Goal: Transaction & Acquisition: Purchase product/service

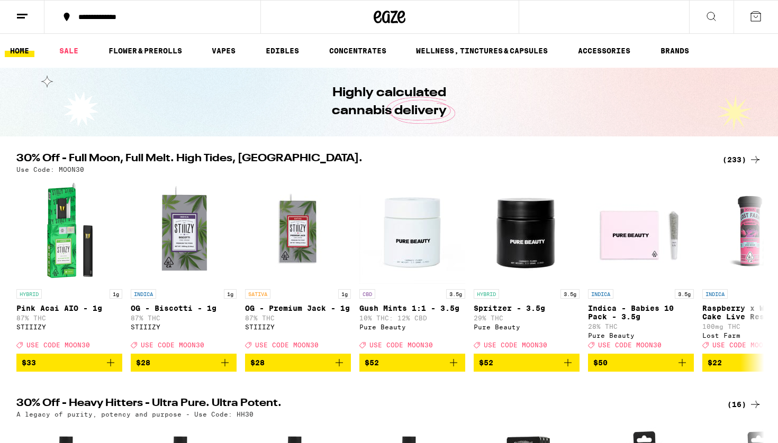
click at [29, 25] on button at bounding box center [22, 17] width 44 height 33
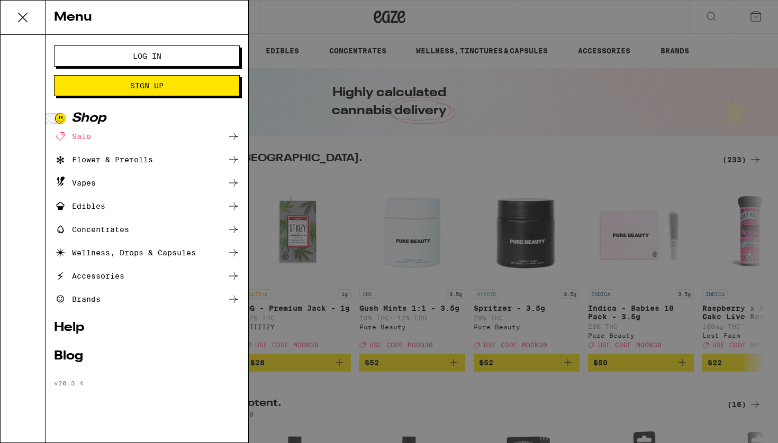
click at [99, 54] on span "Log In" at bounding box center [147, 55] width 100 height 7
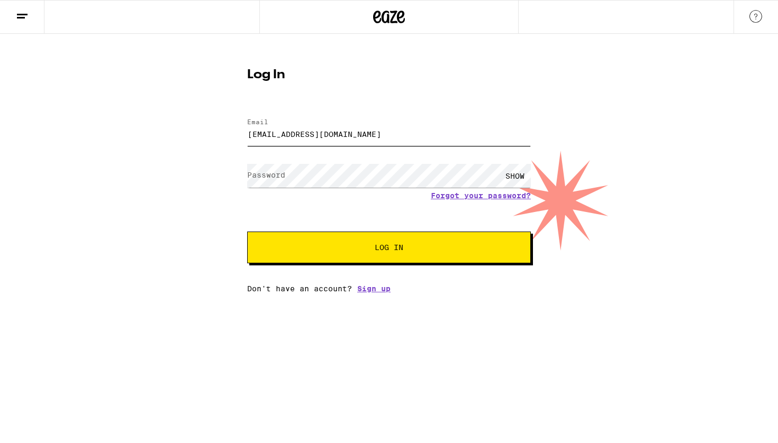
type input "[EMAIL_ADDRESS][DOMAIN_NAME]"
click at [389, 249] on button "Log In" at bounding box center [389, 248] width 284 height 32
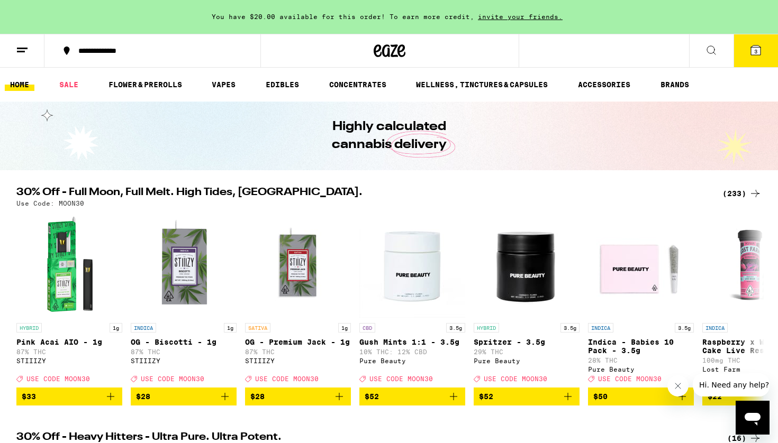
click at [746, 190] on div "(233)" at bounding box center [741, 193] width 39 height 13
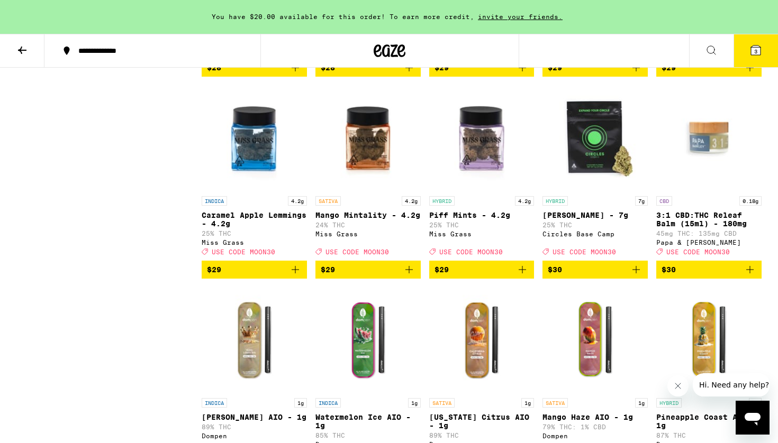
scroll to position [6596, 0]
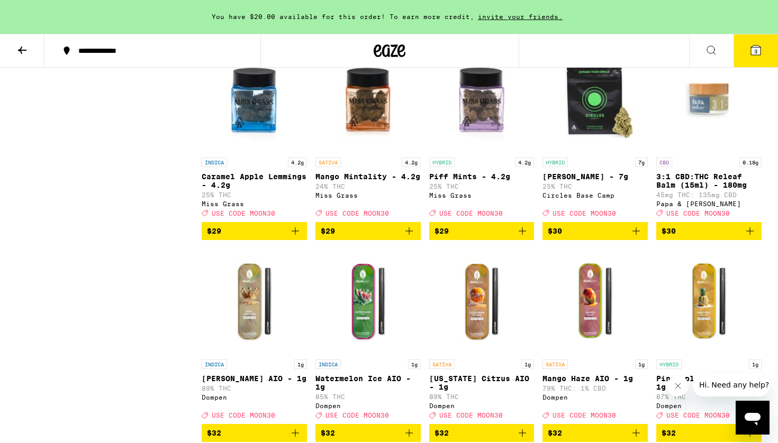
click at [519, 35] on icon "Add to bag" at bounding box center [522, 29] width 13 height 13
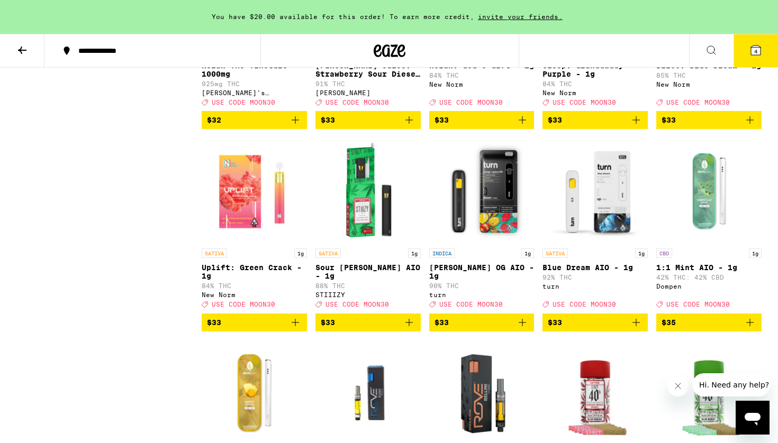
scroll to position [7135, 0]
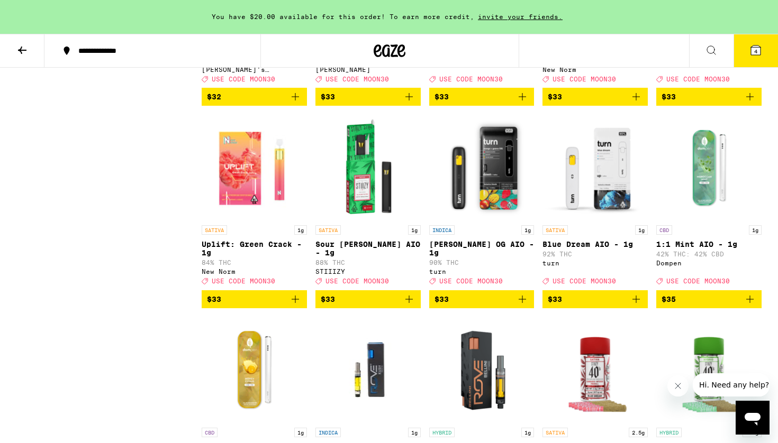
click at [368, 103] on span "$33" at bounding box center [368, 96] width 95 height 13
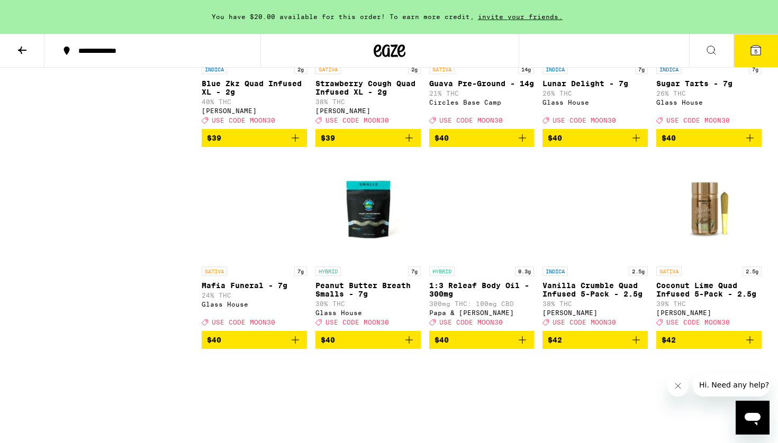
scroll to position [0, 0]
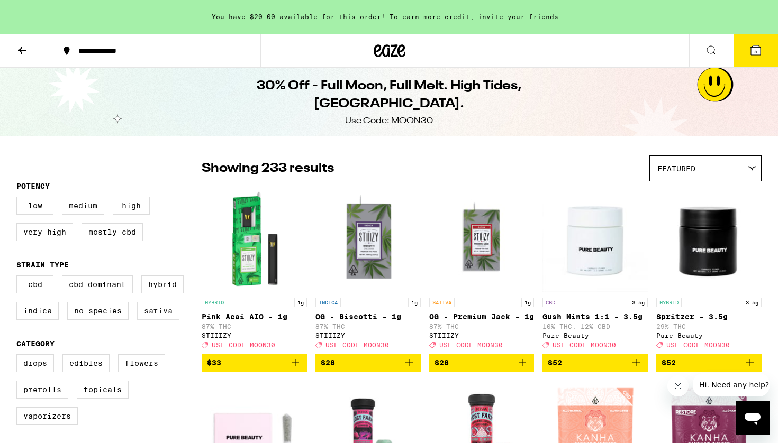
click at [166, 314] on label "Sativa" at bounding box center [158, 311] width 42 height 18
click at [19, 278] on input "Sativa" at bounding box center [19, 277] width 1 height 1
checkbox input "true"
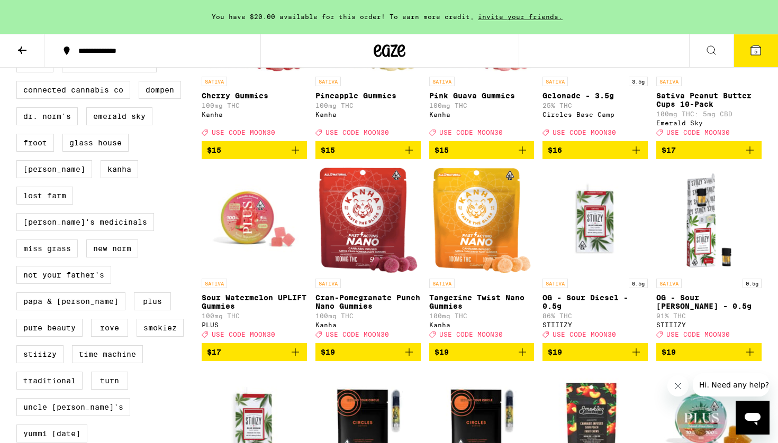
scroll to position [509, 0]
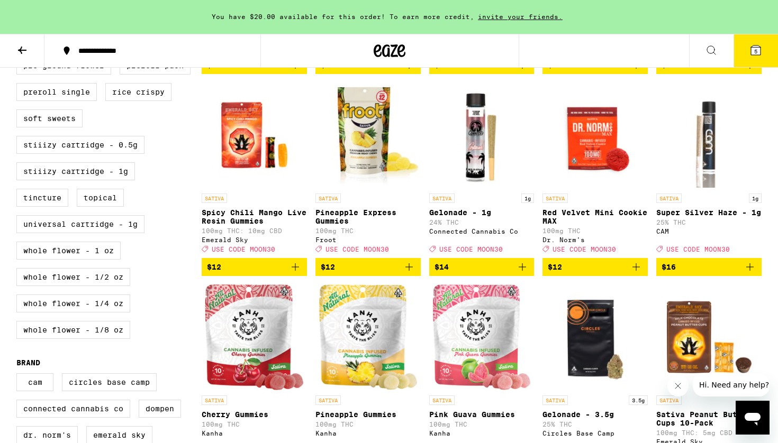
click at [758, 50] on icon at bounding box center [756, 51] width 10 height 10
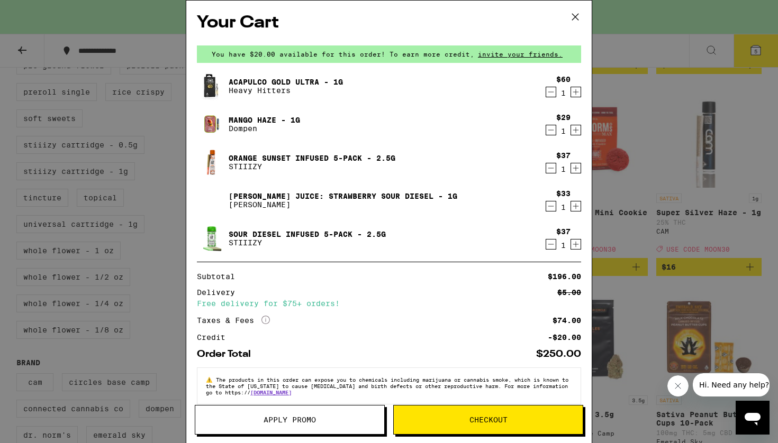
click at [551, 167] on icon "Decrement" at bounding box center [551, 168] width 10 height 13
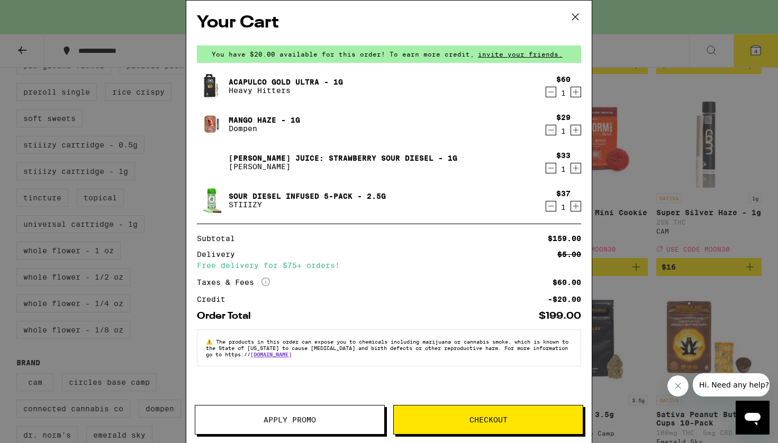
click at [549, 96] on icon "Decrement" at bounding box center [551, 92] width 10 height 13
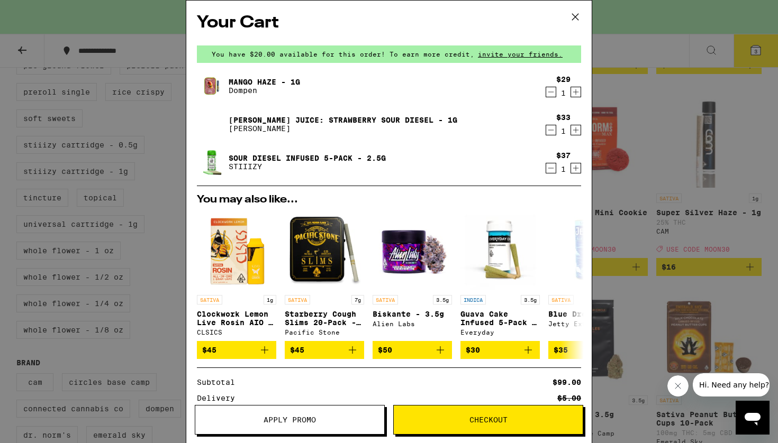
click at [552, 166] on icon "Decrement" at bounding box center [551, 168] width 10 height 13
